Goal: Book appointment/travel/reservation

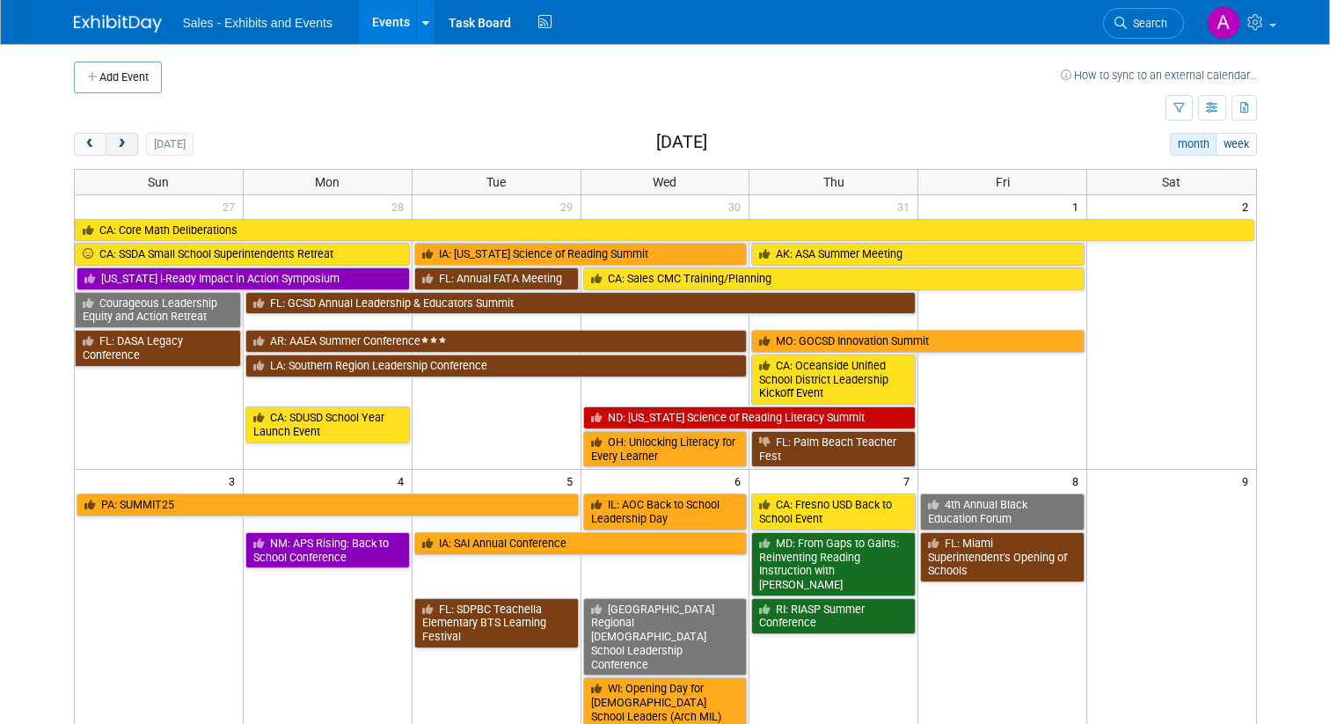
click at [125, 144] on span "next" at bounding box center [121, 144] width 13 height 11
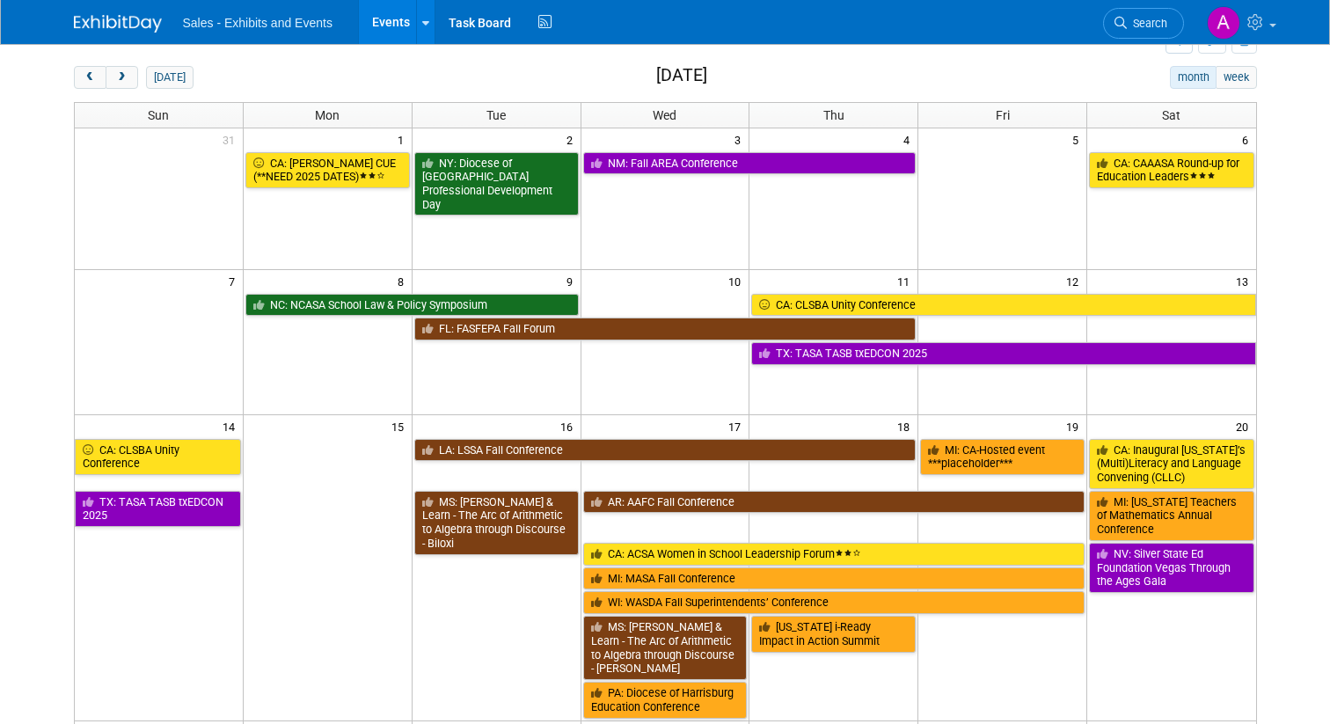
scroll to position [64, 0]
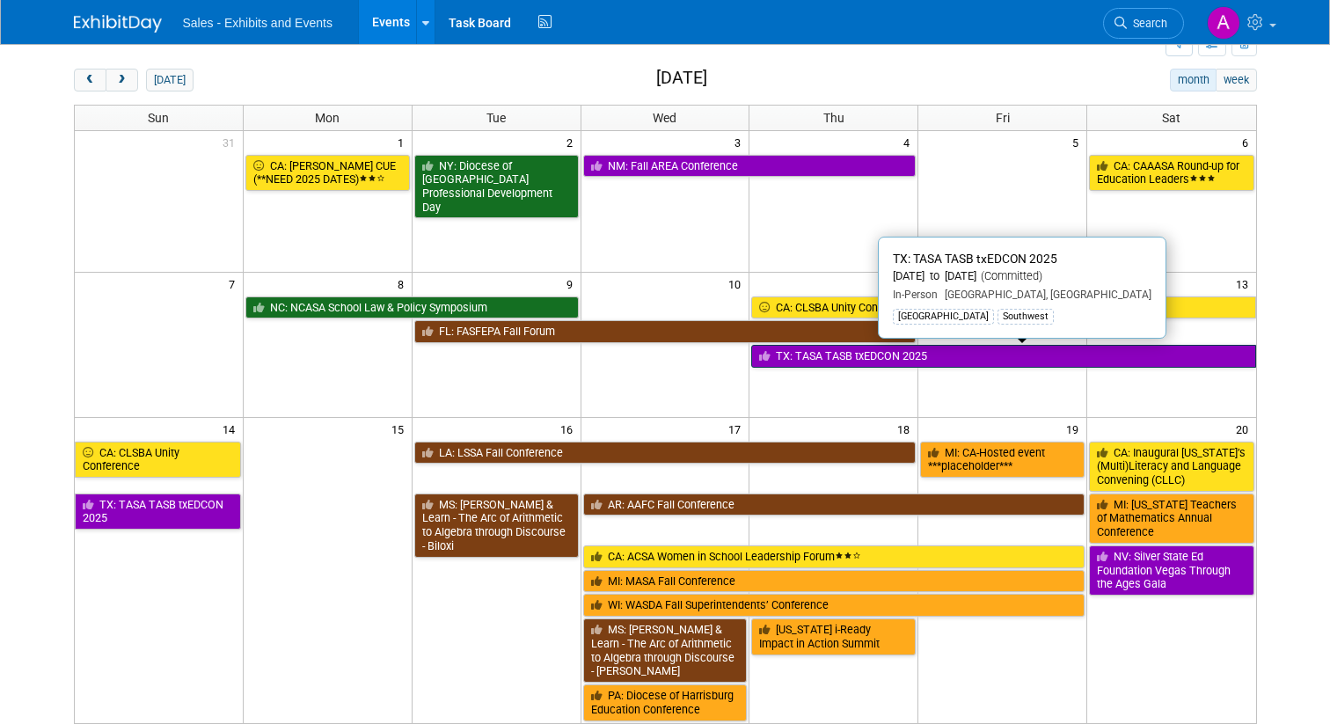
click at [830, 351] on link "TX: TASA TASB txEDCON 2025" at bounding box center [1003, 356] width 504 height 23
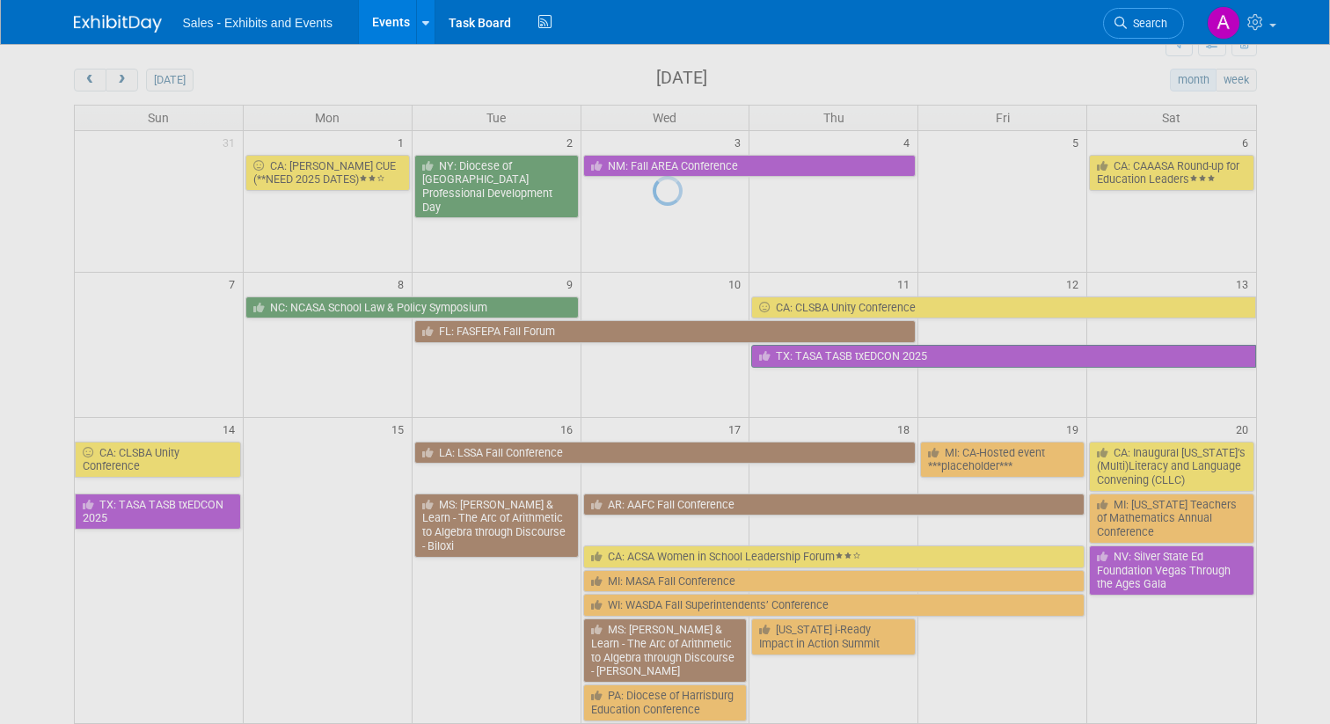
click at [677, 351] on div at bounding box center [665, 362] width 25 height 724
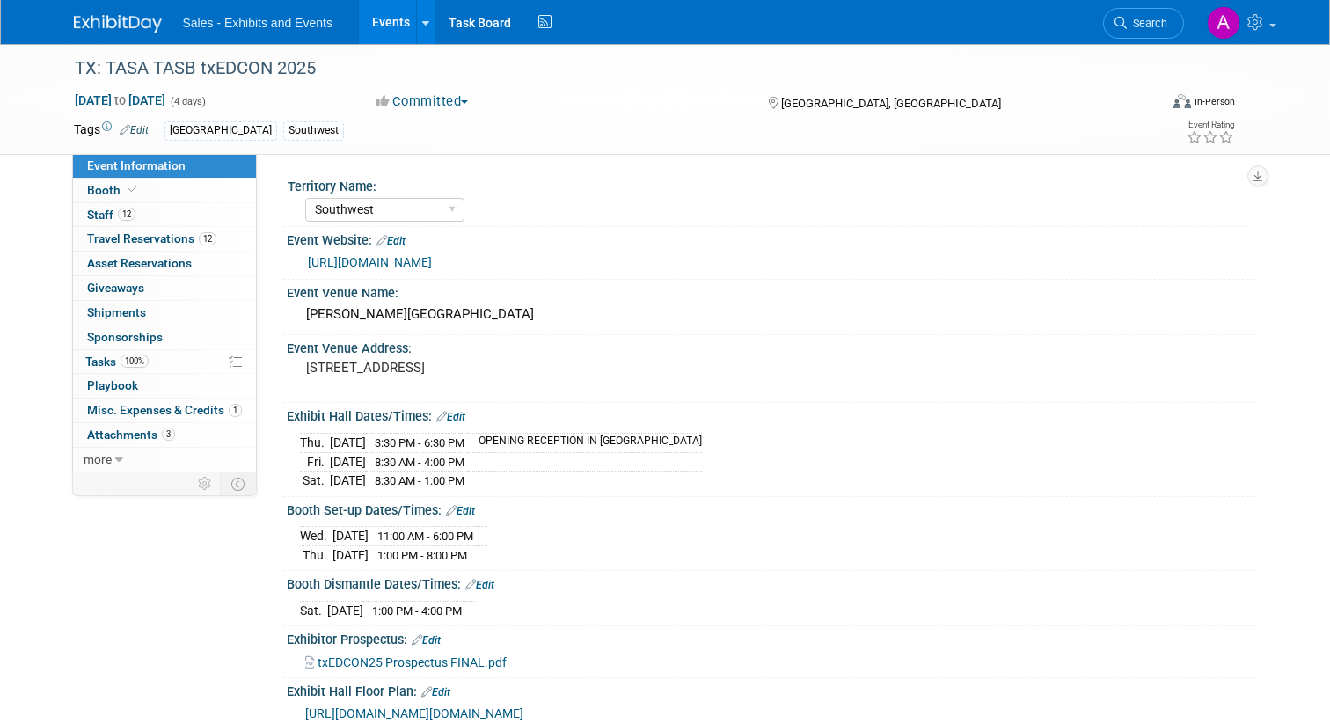
select select "Southwest"
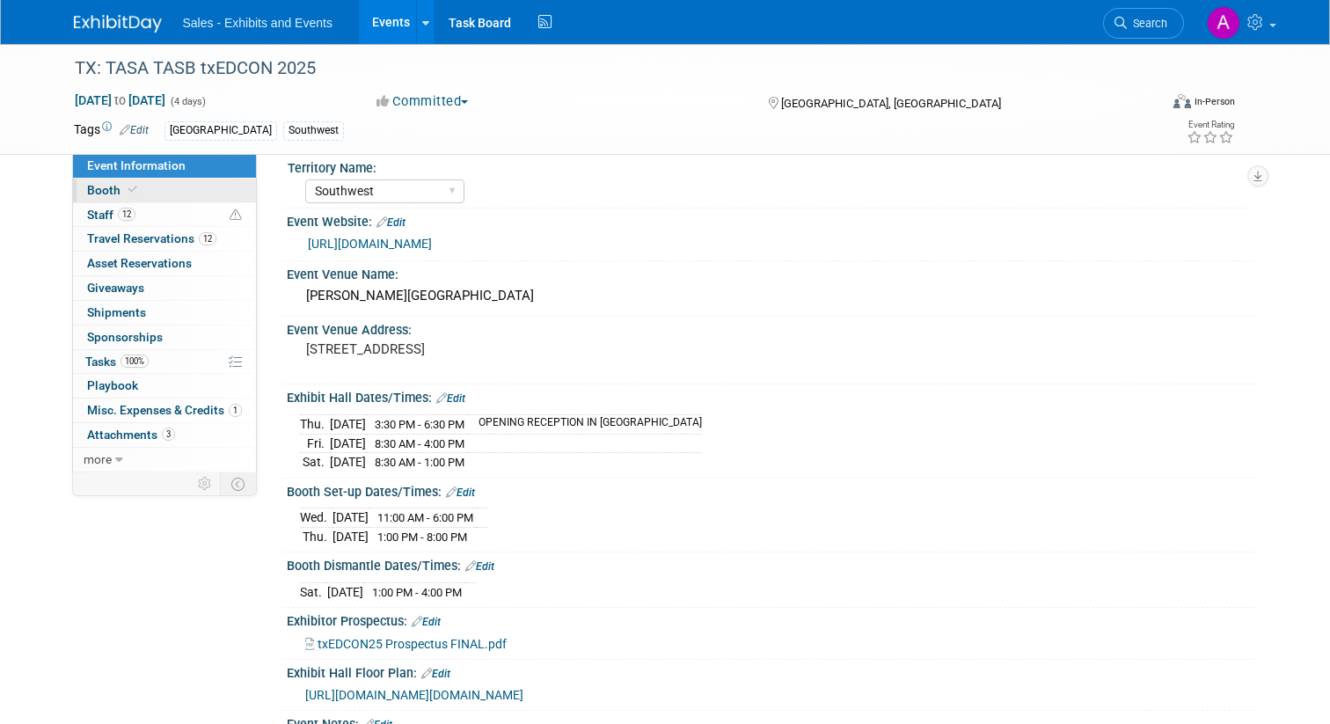
click at [117, 188] on span "Booth" at bounding box center [114, 190] width 54 height 14
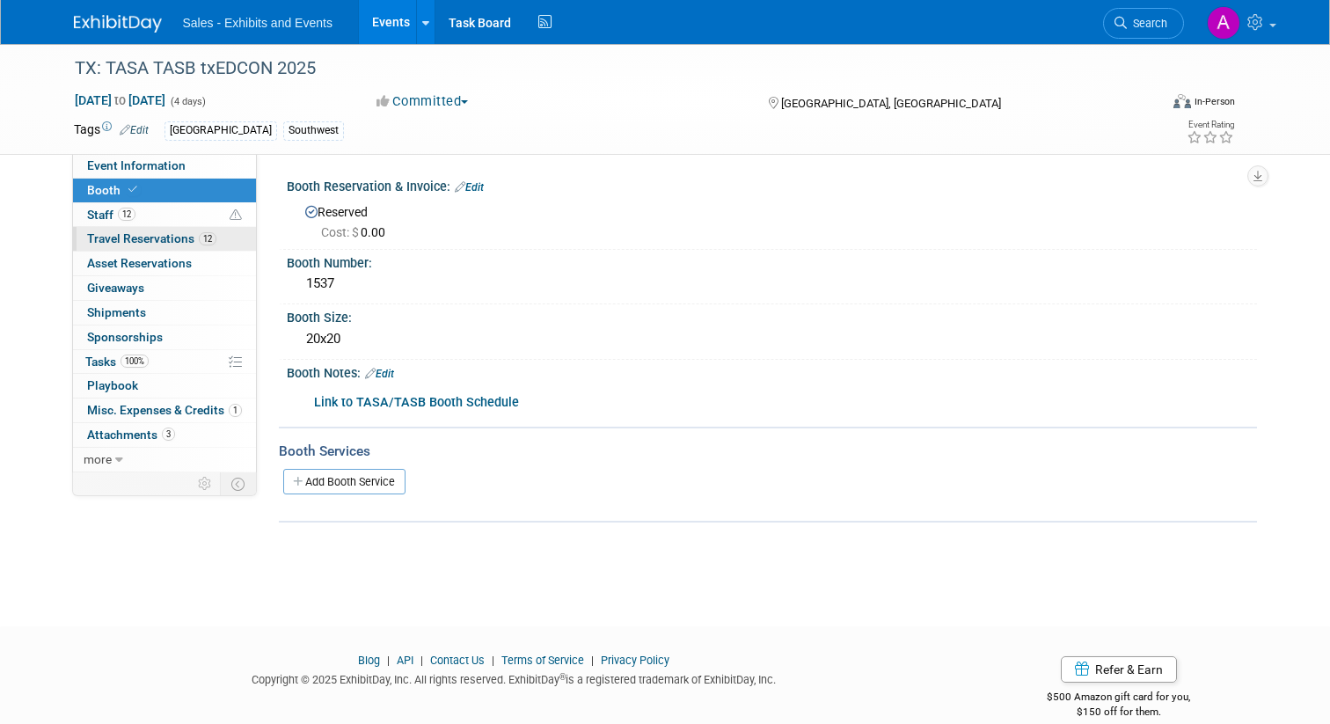
click at [133, 245] on span "Travel Reservations 12" at bounding box center [151, 238] width 129 height 14
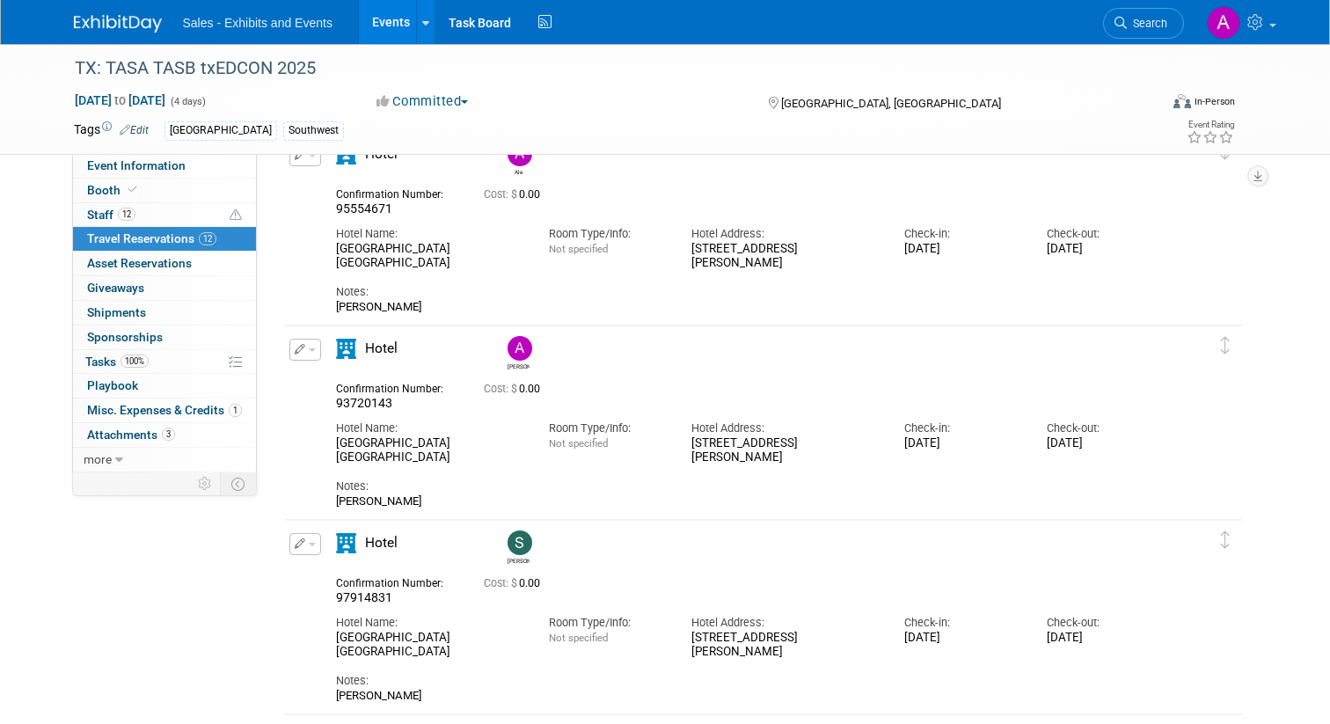
scroll to position [1067, 0]
